Goal: Task Accomplishment & Management: Manage account settings

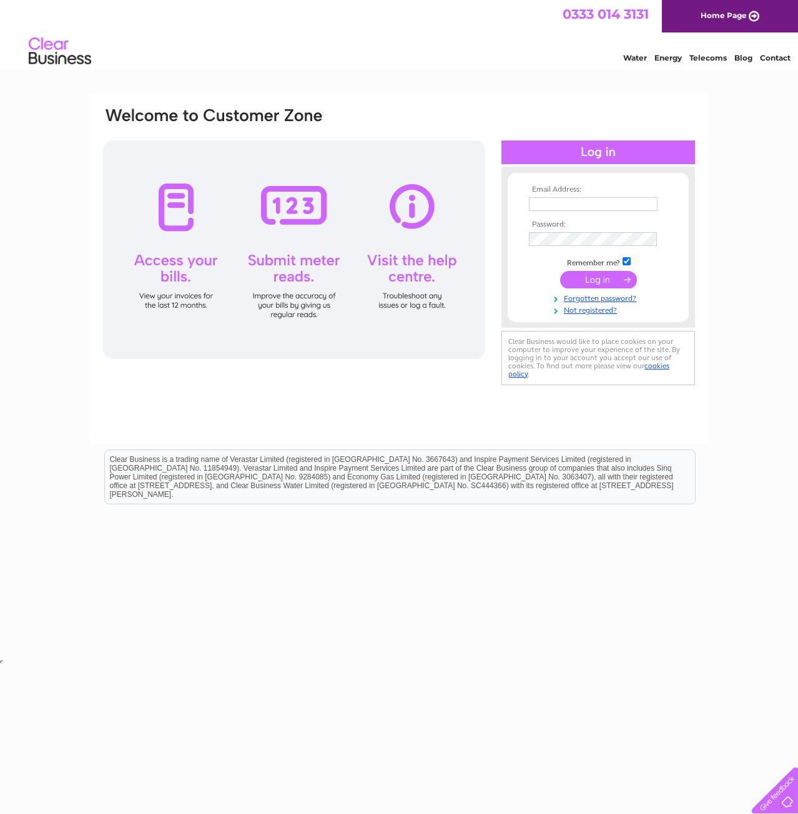
type input "mike@solutionsdeveloped.co.uk"
click at [615, 283] on input "submit" at bounding box center [598, 279] width 77 height 17
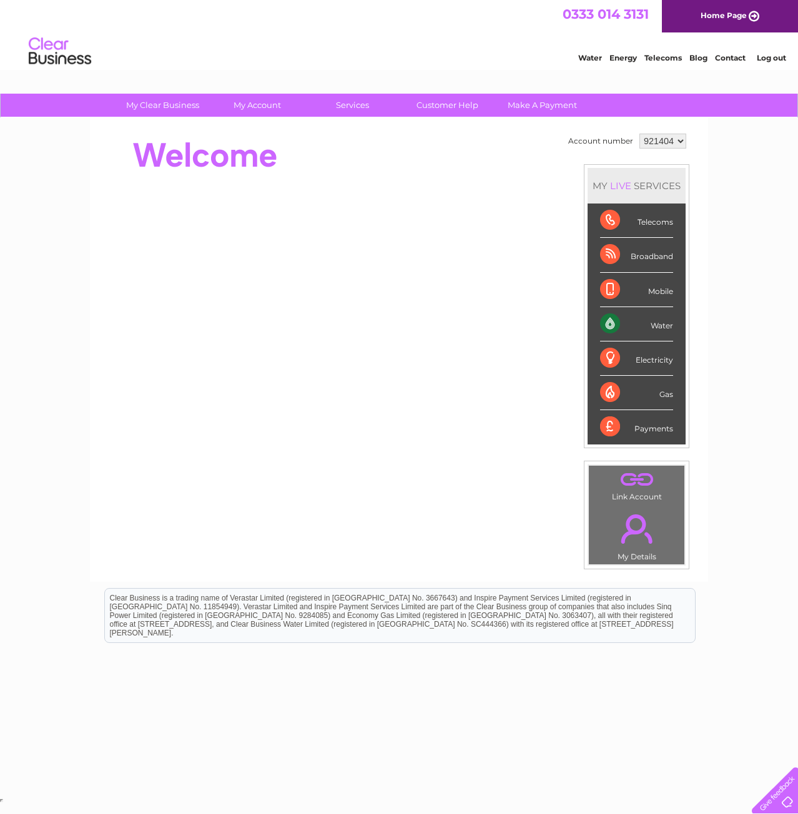
click at [651, 322] on div "Water" at bounding box center [636, 324] width 73 height 34
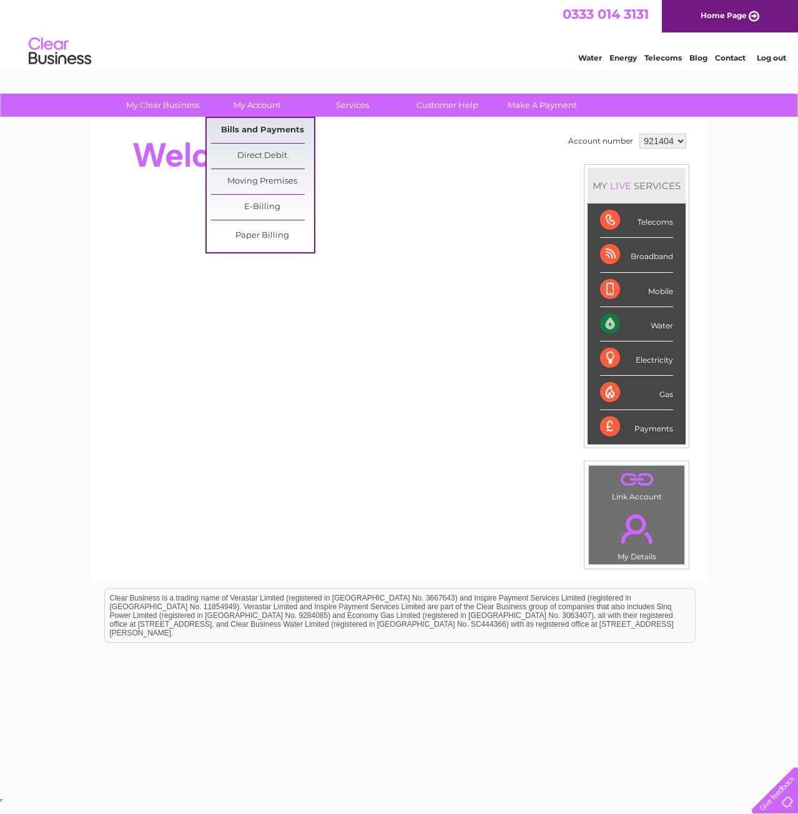
click at [275, 135] on link "Bills and Payments" at bounding box center [262, 130] width 103 height 25
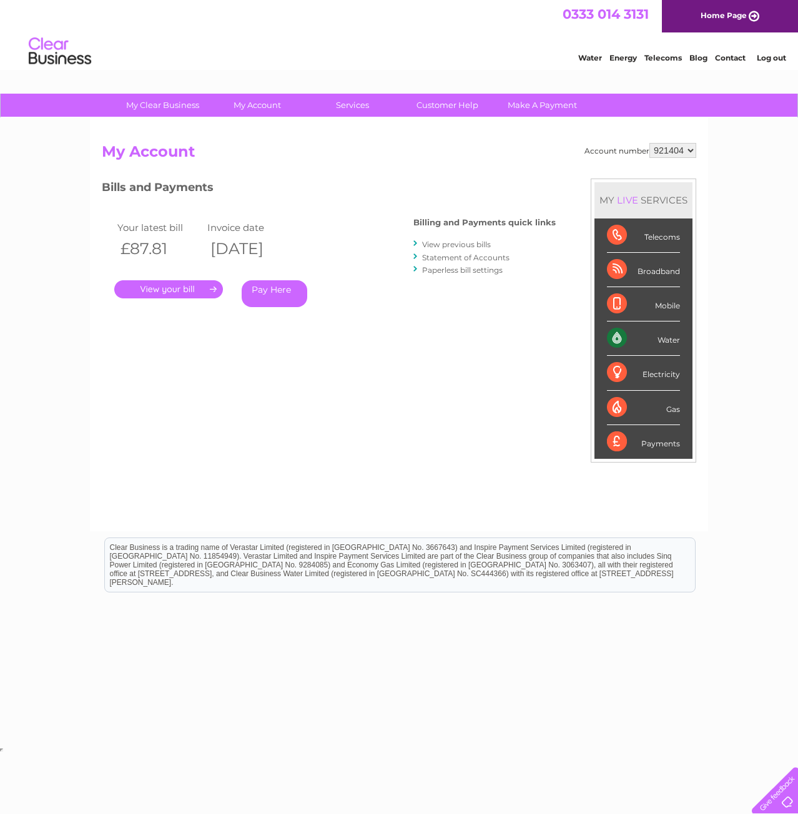
click at [200, 288] on link "." at bounding box center [168, 289] width 109 height 18
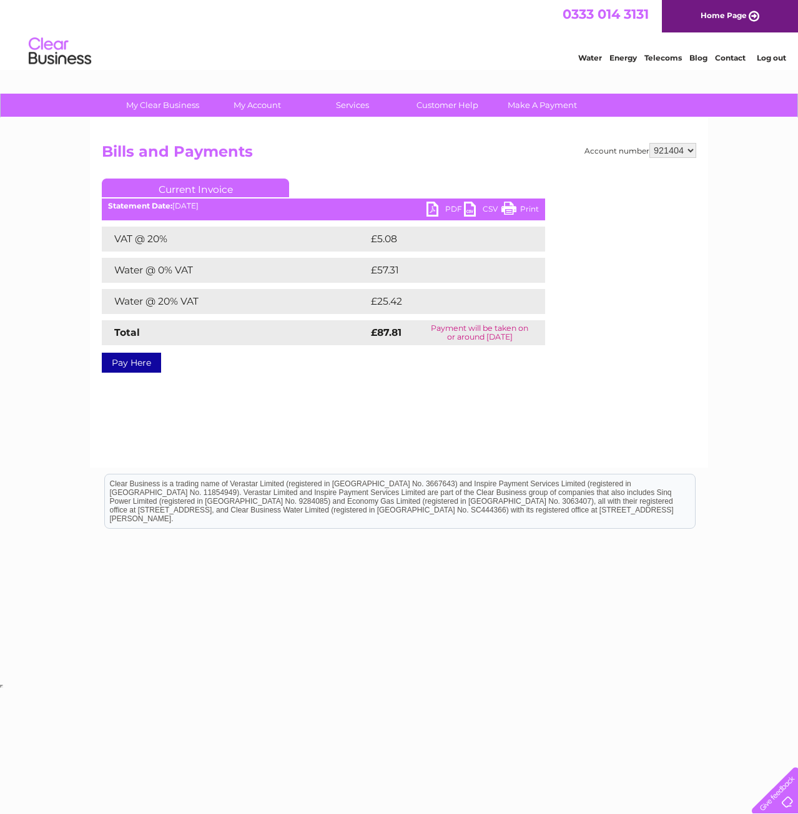
click at [452, 206] on link "PDF" at bounding box center [444, 211] width 37 height 18
